Goal: Task Accomplishment & Management: Complete application form

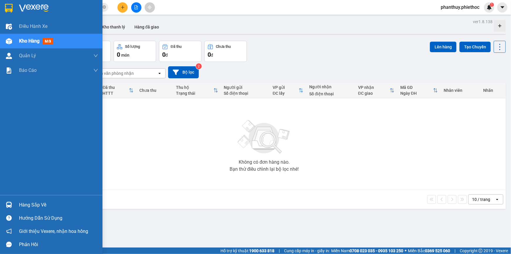
drag, startPoint x: 41, startPoint y: 203, endPoint x: 139, endPoint y: 195, distance: 98.4
click at [41, 203] on div "Hàng sắp về" at bounding box center [58, 204] width 79 height 9
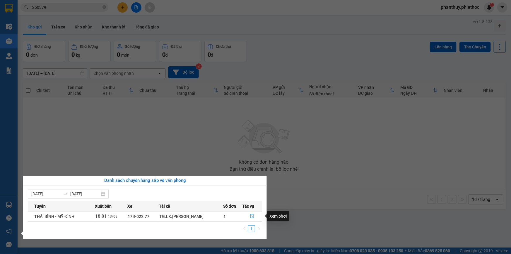
click at [253, 215] on icon "file-done" at bounding box center [252, 216] width 4 height 4
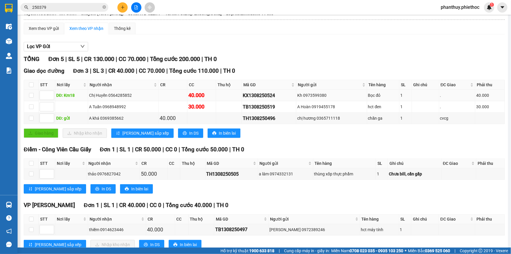
scroll to position [28, 0]
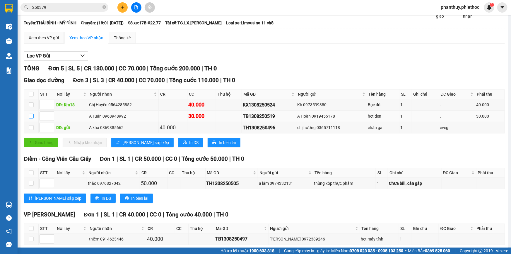
click at [31, 115] on input "checkbox" at bounding box center [31, 116] width 5 height 5
checkbox input "true"
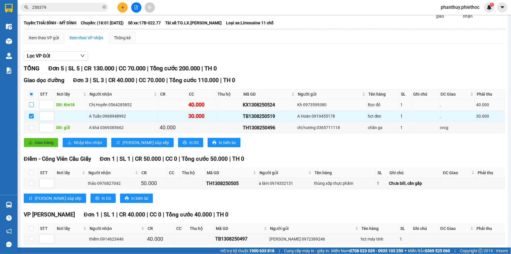
click at [31, 102] on input "checkbox" at bounding box center [31, 104] width 5 height 5
checkbox input "true"
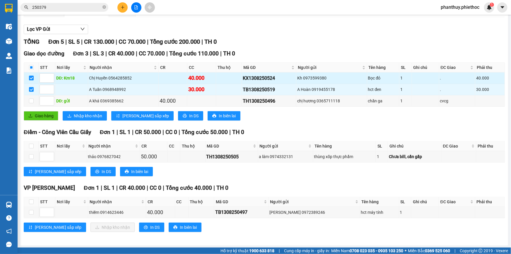
scroll to position [2, 0]
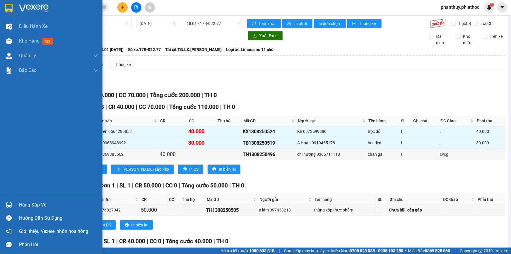
click at [27, 204] on div "Hàng sắp về" at bounding box center [58, 204] width 79 height 9
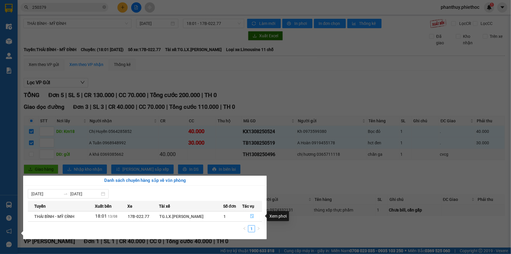
click at [252, 214] on icon "file-done" at bounding box center [252, 216] width 4 height 4
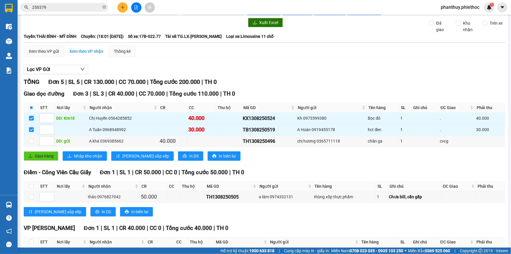
scroll to position [28, 0]
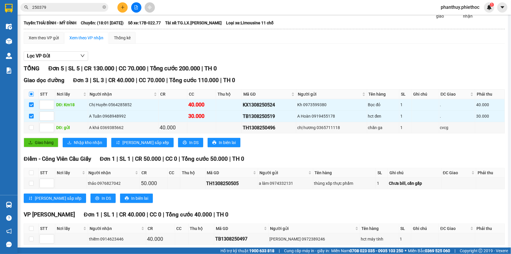
click at [30, 92] on input "checkbox" at bounding box center [31, 94] width 5 height 5
checkbox input "true"
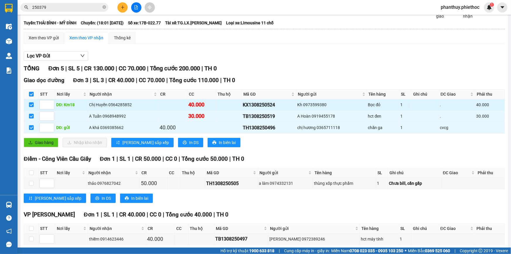
drag, startPoint x: 31, startPoint y: 94, endPoint x: 73, endPoint y: 101, distance: 42.8
click at [30, 94] on input "checkbox" at bounding box center [31, 94] width 5 height 5
checkbox input "false"
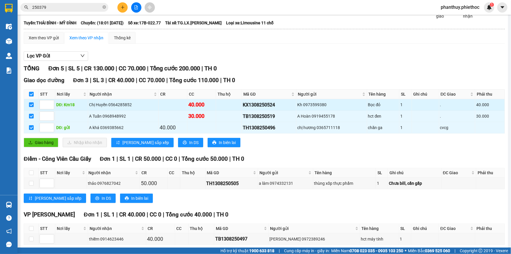
checkbox input "false"
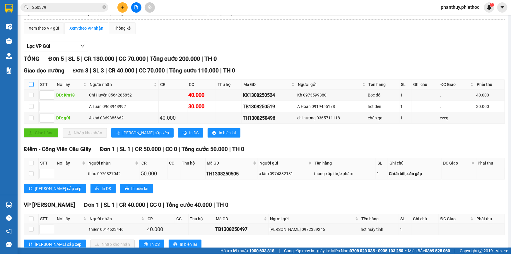
scroll to position [55, 0]
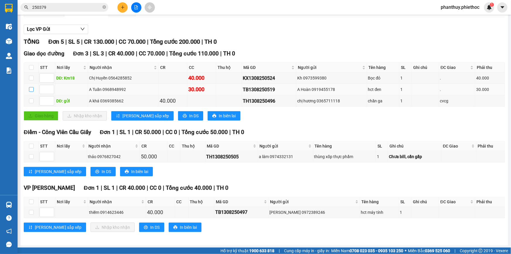
click at [32, 88] on input "checkbox" at bounding box center [31, 89] width 5 height 5
checkbox input "true"
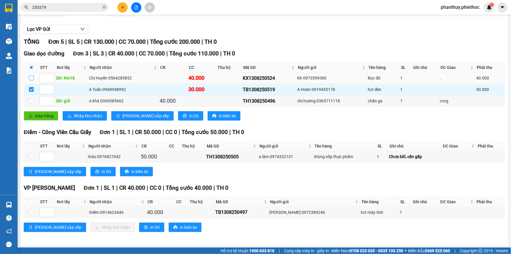
click at [30, 78] on input "checkbox" at bounding box center [31, 78] width 5 height 5
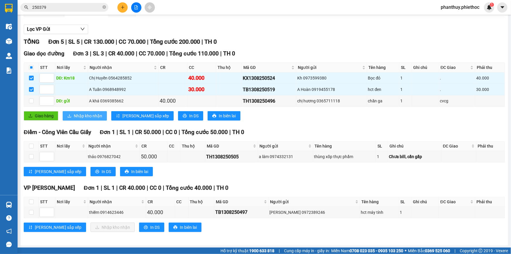
click at [84, 114] on span "Nhập kho nhận" at bounding box center [88, 115] width 28 height 6
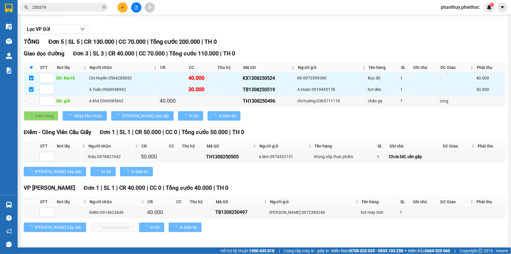
checkbox input "false"
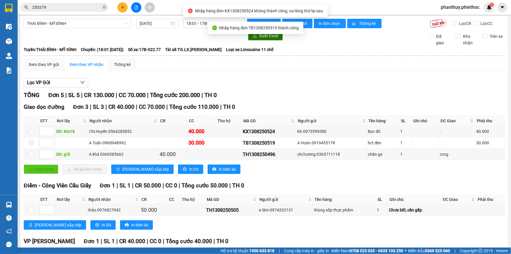
scroll to position [0, 0]
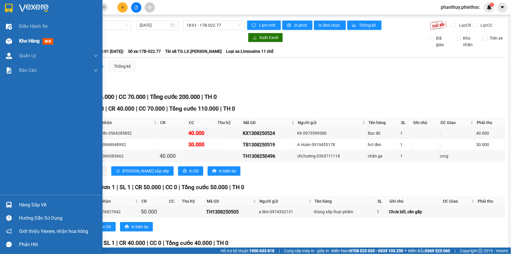
drag, startPoint x: 24, startPoint y: 40, endPoint x: 95, endPoint y: 45, distance: 71.6
click at [24, 40] on span "Kho hàng" at bounding box center [29, 41] width 20 height 6
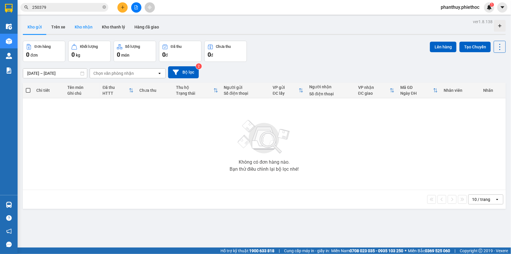
click at [86, 24] on button "Kho nhận" at bounding box center [83, 27] width 27 height 14
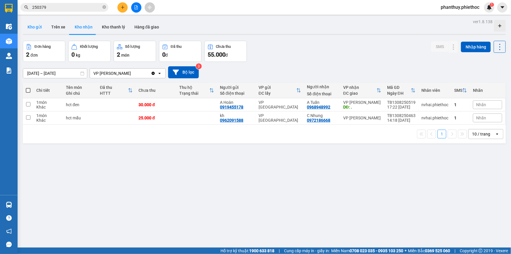
click at [29, 25] on button "Kho gửi" at bounding box center [35, 27] width 24 height 14
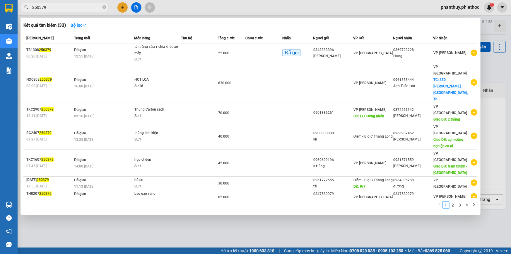
click at [60, 6] on input "250379" at bounding box center [66, 7] width 69 height 6
type input "2"
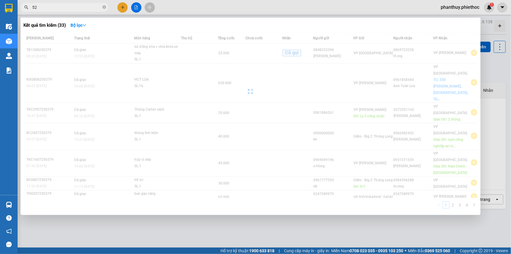
type input "5"
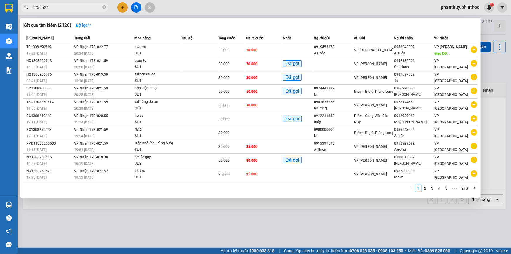
type input "8250524"
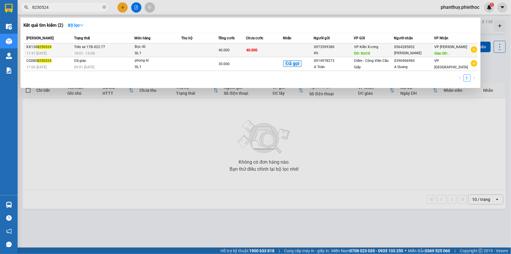
click at [190, 47] on td at bounding box center [199, 50] width 37 height 14
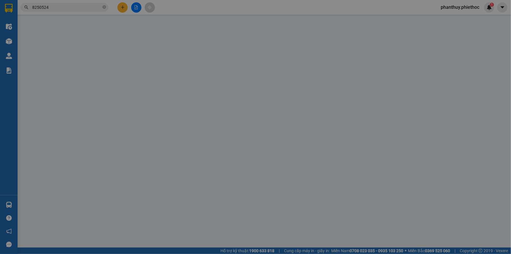
type input "0973599380"
type input "Kh"
type input "Km18"
type input "5.000"
type input "0564285852"
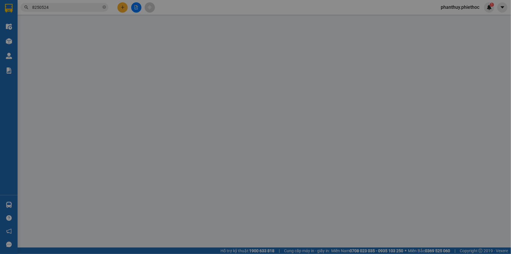
type input "Chị Huyền"
type input "."
type input "5.000"
type input "40.000"
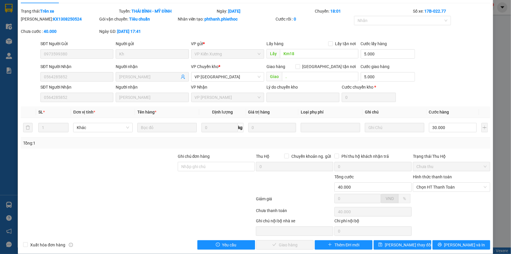
scroll to position [20, 0]
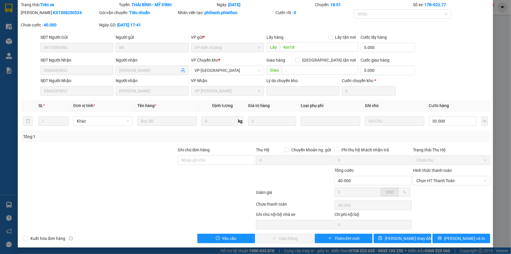
drag, startPoint x: 431, startPoint y: 180, endPoint x: 430, endPoint y: 186, distance: 5.6
click at [431, 180] on span "Chọn HT Thanh Toán" at bounding box center [451, 180] width 70 height 9
click at [428, 193] on div "Tại văn phòng" at bounding box center [448, 192] width 70 height 6
type input "0"
click at [282, 236] on span "Lưu và Giao hàng" at bounding box center [295, 238] width 56 height 6
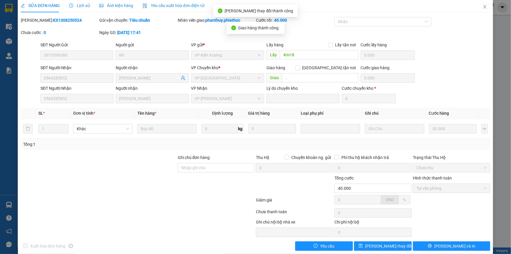
scroll to position [0, 0]
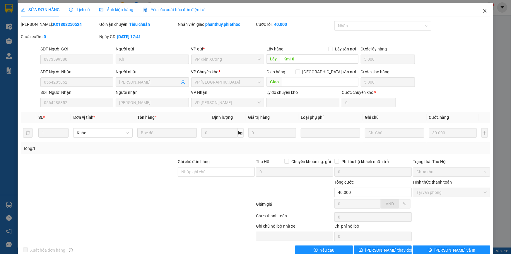
drag, startPoint x: 483, startPoint y: 11, endPoint x: 419, endPoint y: 0, distance: 65.3
click at [483, 11] on icon "close" at bounding box center [485, 10] width 5 height 5
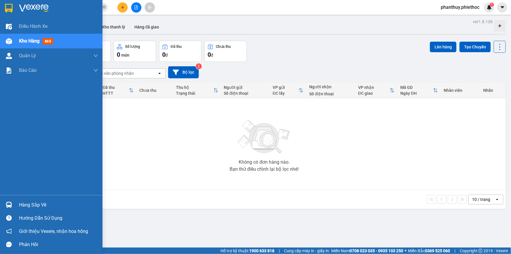
click at [32, 205] on div "Hàng sắp về" at bounding box center [58, 204] width 79 height 9
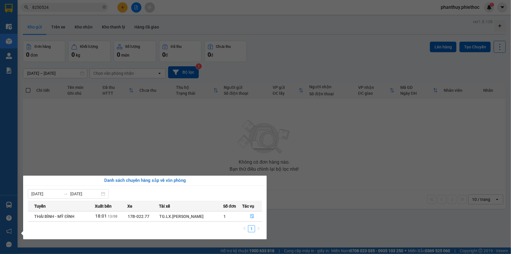
click at [237, 118] on section "Kết quả tìm kiếm ( 2 ) Bộ lọc Mã ĐH Trạng thái Món hàng Thu hộ Tổng cước Chưa c…" at bounding box center [255, 127] width 511 height 254
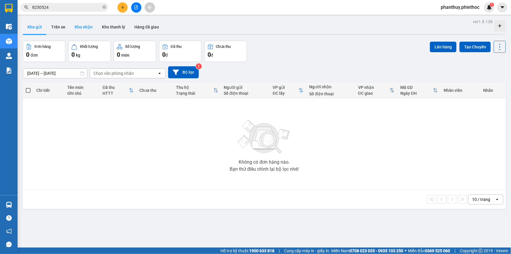
click at [88, 25] on button "Kho nhận" at bounding box center [83, 27] width 27 height 14
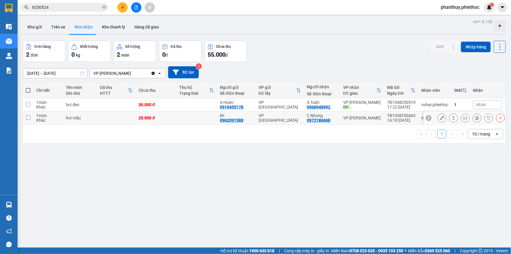
click at [438, 117] on button at bounding box center [442, 118] width 8 height 10
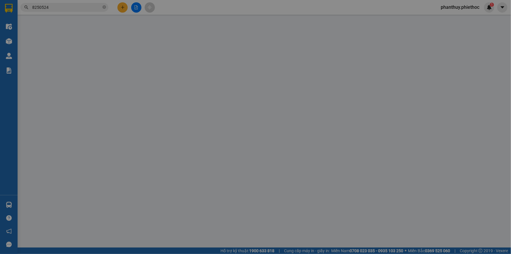
type input "0962091588"
type input "kh"
type input "0972186668"
type input "C Nhung"
type input "25.000"
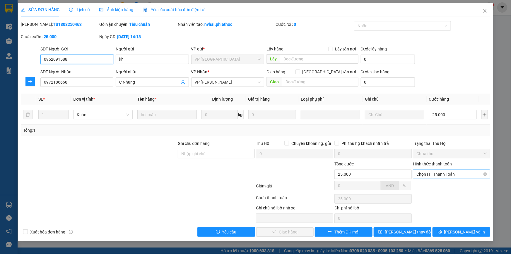
click at [435, 172] on span "Chọn HT Thanh Toán" at bounding box center [451, 174] width 70 height 9
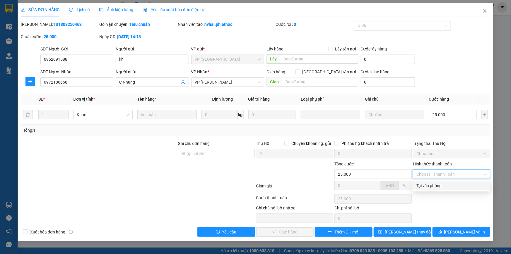
click at [430, 184] on div "Tại văn phòng" at bounding box center [451, 185] width 70 height 6
type input "0"
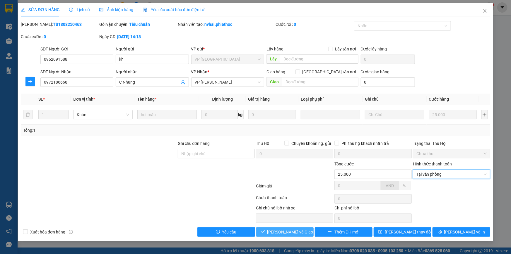
drag, startPoint x: 293, startPoint y: 230, endPoint x: 395, endPoint y: 161, distance: 123.9
click at [293, 230] on span "Lưu và Giao hàng" at bounding box center [295, 231] width 56 height 6
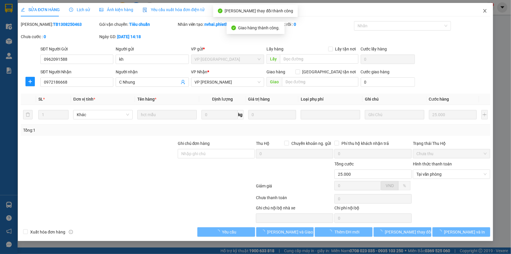
click at [487, 11] on icon "close" at bounding box center [485, 10] width 5 height 5
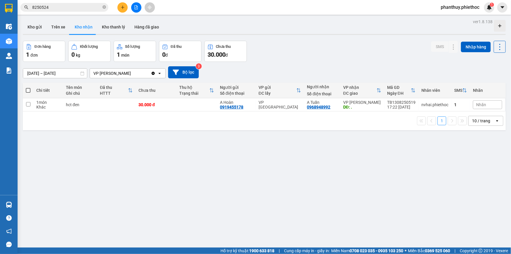
click at [355, 231] on div "ver 1.8.138 Kho gửi Trên xe Kho nhận Kho thanh lý Hàng đã giao Đơn hàng 1 đơn K…" at bounding box center [264, 145] width 488 height 254
click at [32, 26] on button "Kho gửi" at bounding box center [35, 27] width 24 height 14
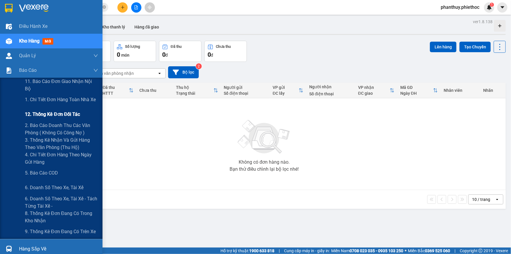
drag, startPoint x: 53, startPoint y: 114, endPoint x: 77, endPoint y: 112, distance: 24.1
click at [53, 115] on span "12. Thống kê đơn đối tác" at bounding box center [52, 113] width 55 height 7
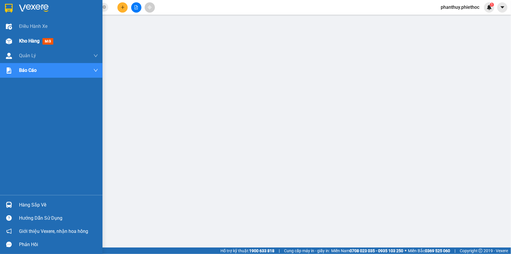
click at [35, 40] on span "Kho hàng" at bounding box center [29, 41] width 20 height 6
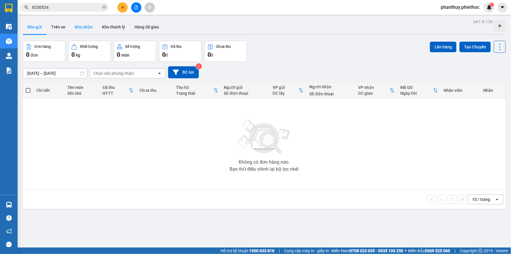
click at [79, 28] on button "Kho nhận" at bounding box center [83, 27] width 27 height 14
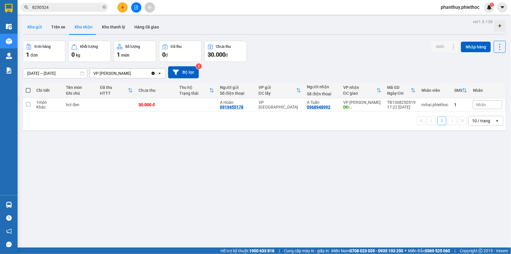
click at [36, 30] on button "Kho gửi" at bounding box center [35, 27] width 24 height 14
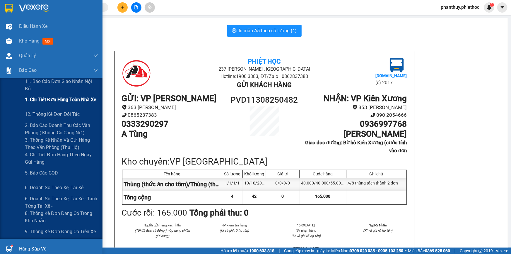
click at [53, 100] on span "1. Chi tiết đơn hàng toàn nhà xe" at bounding box center [61, 99] width 72 height 7
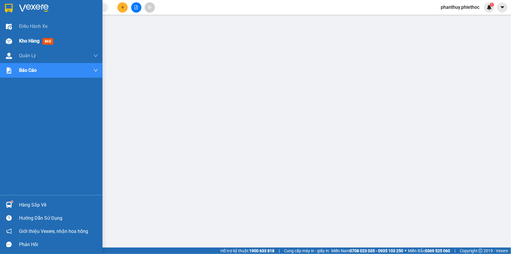
click at [33, 46] on div "Kho hàng mới" at bounding box center [58, 41] width 79 height 15
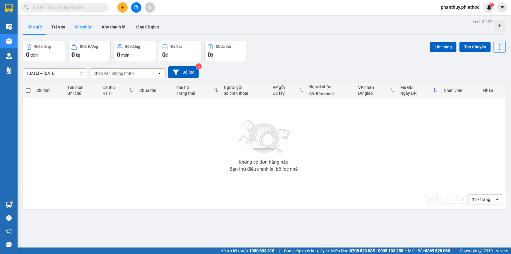
click at [88, 26] on button "Kho nhận" at bounding box center [83, 27] width 27 height 14
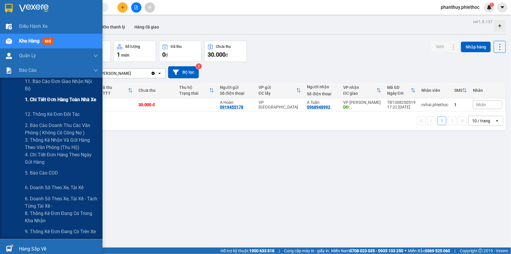
click at [56, 99] on span "1. Chi tiết đơn hàng toàn nhà xe" at bounding box center [61, 99] width 72 height 7
